Goal: Information Seeking & Learning: Stay updated

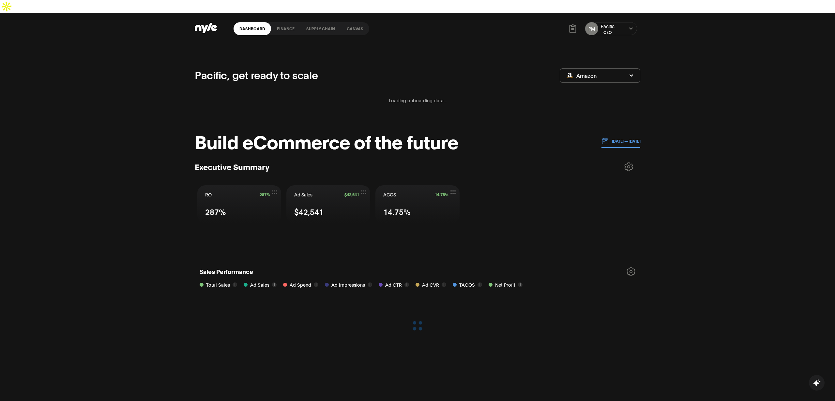
click at [318, 22] on link "Supply chain" at bounding box center [320, 28] width 40 height 13
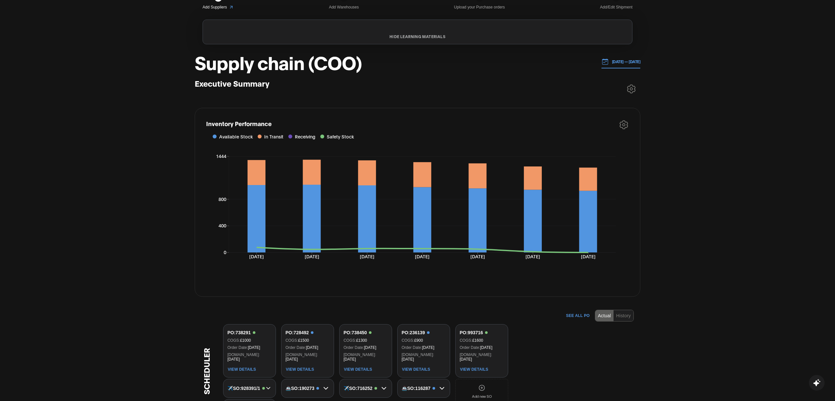
scroll to position [23, 0]
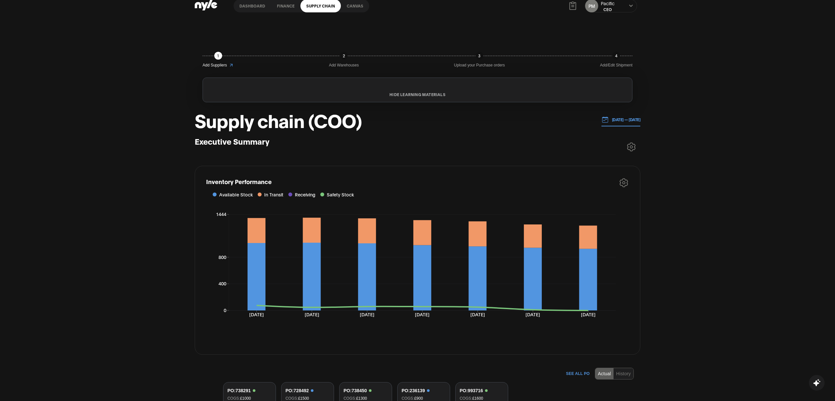
click at [632, 146] on icon at bounding box center [631, 147] width 3 height 3
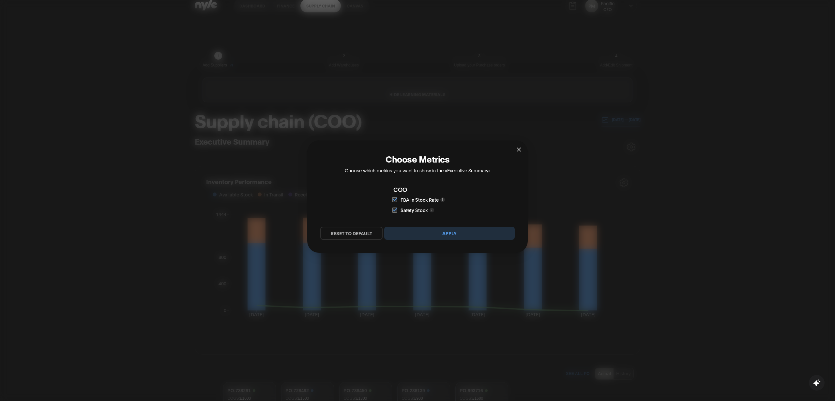
click at [520, 151] on icon "close" at bounding box center [518, 149] width 5 height 5
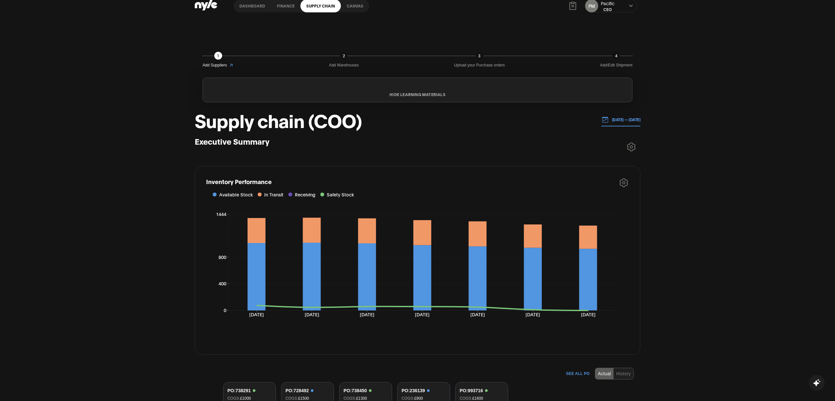
click at [622, 113] on button "[DATE] — [DATE]" at bounding box center [620, 119] width 39 height 13
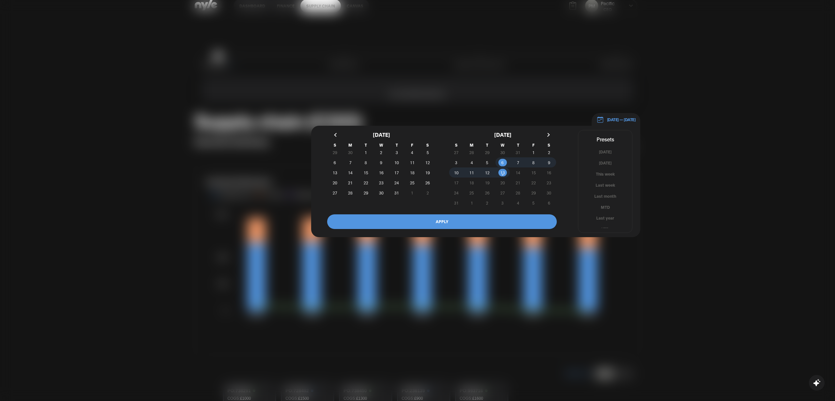
click at [338, 129] on button "button" at bounding box center [336, 135] width 12 height 12
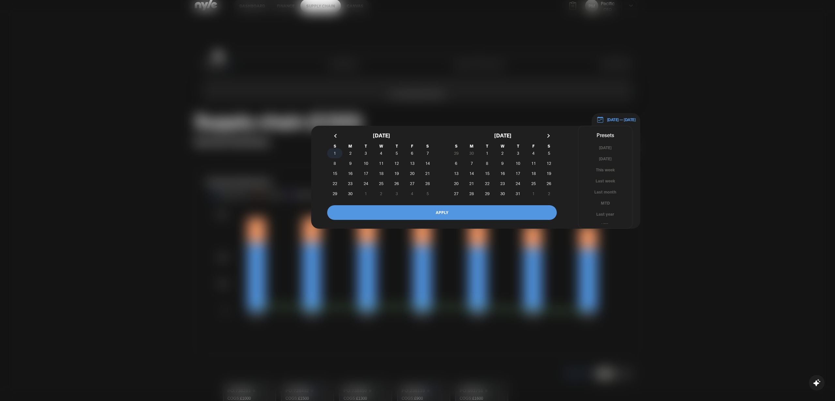
click at [332, 150] on span "1" at bounding box center [334, 153] width 15 height 7
click at [547, 130] on button "button" at bounding box center [548, 136] width 12 height 12
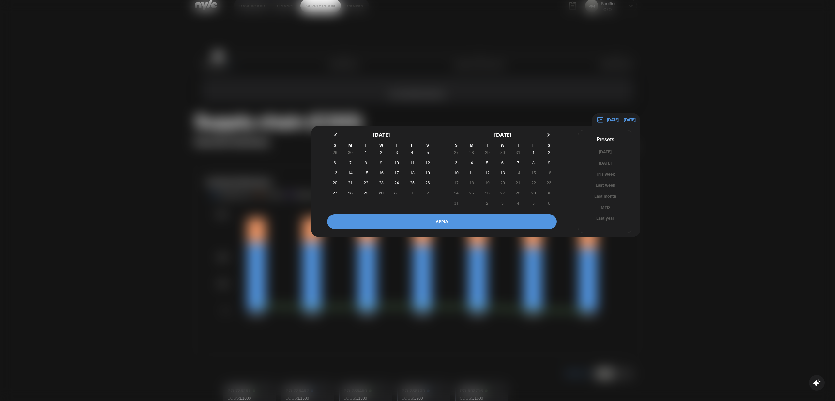
click at [547, 129] on button "button" at bounding box center [548, 135] width 12 height 12
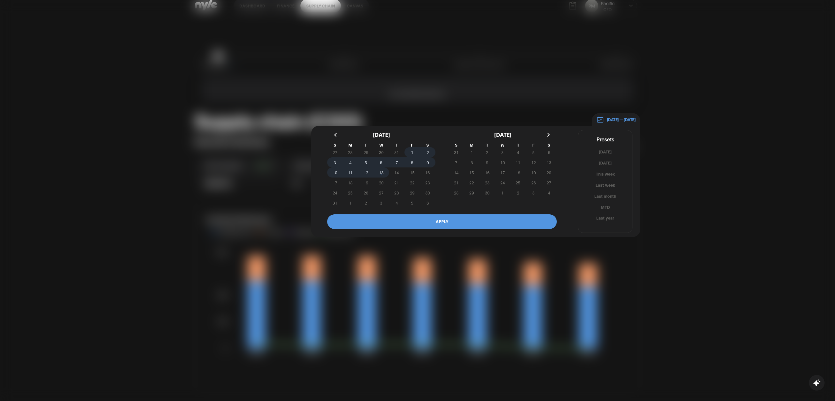
click at [381, 167] on span "13" at bounding box center [381, 173] width 5 height 12
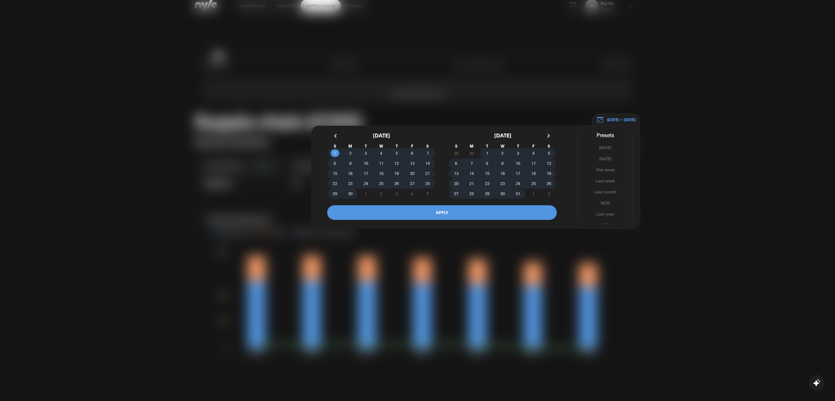
click at [402, 205] on button "APPLY" at bounding box center [442, 212] width 230 height 15
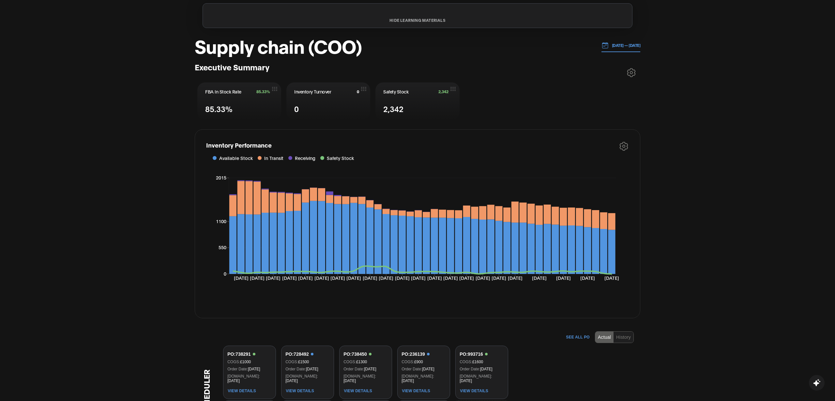
scroll to position [112, 0]
